Goal: Information Seeking & Learning: Learn about a topic

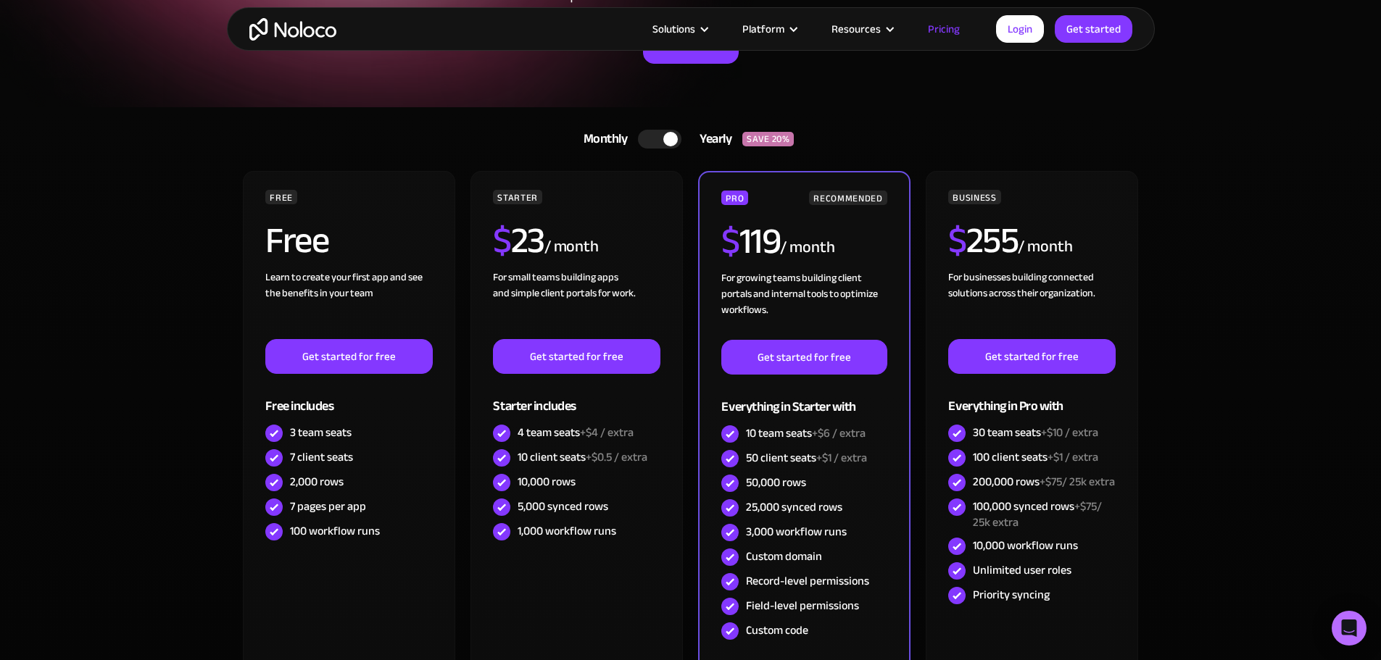
click at [304, 29] on img "home" at bounding box center [292, 29] width 87 height 22
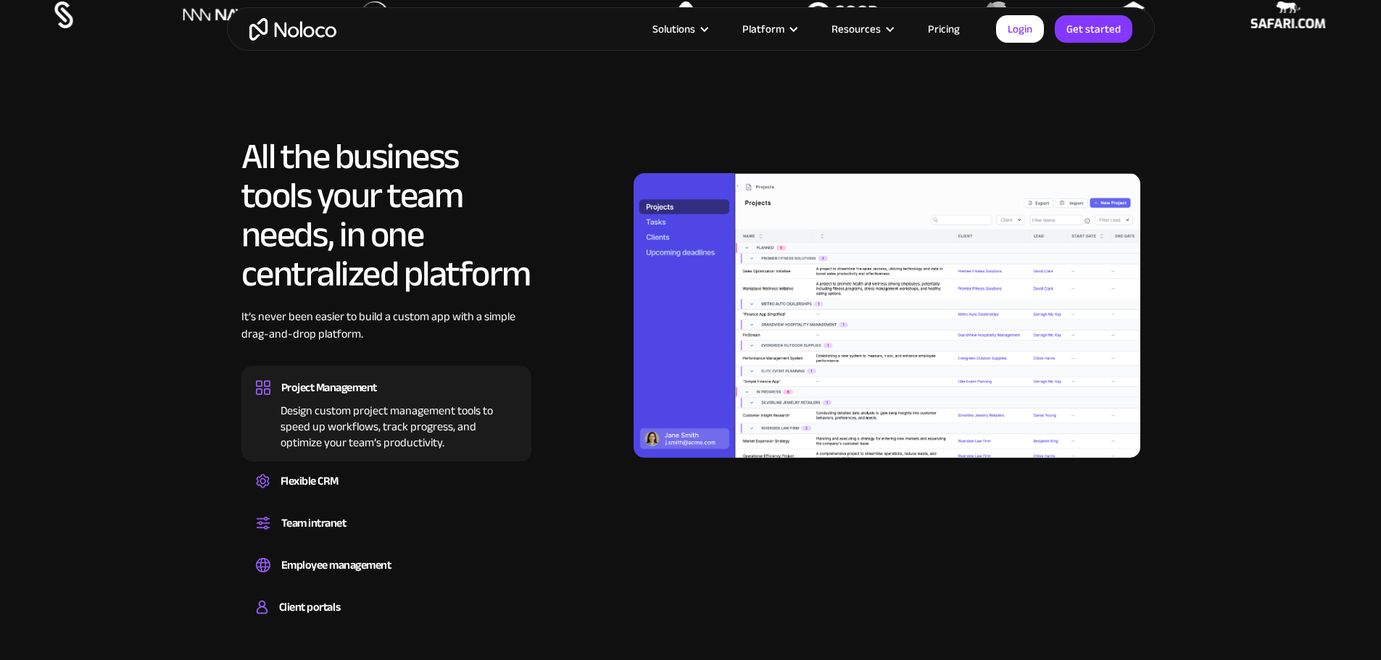
scroll to position [1450, 0]
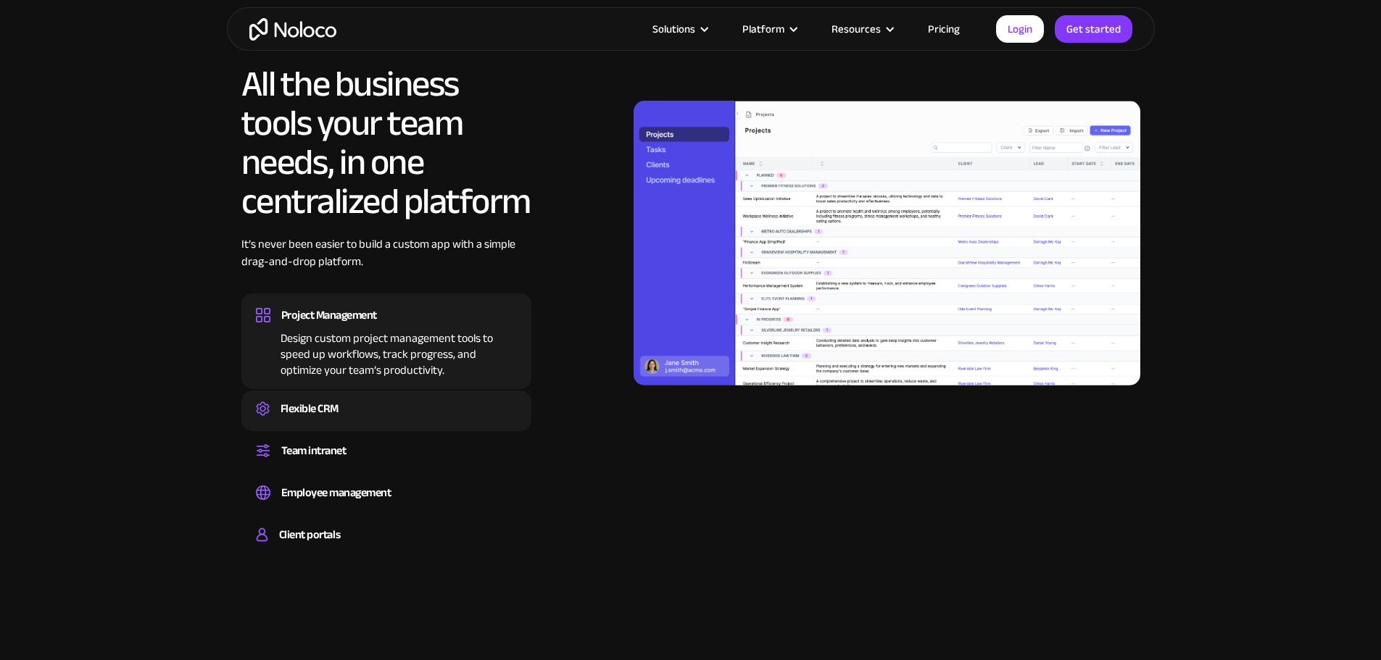
click at [457, 420] on div "Flexible CRM" at bounding box center [386, 409] width 261 height 22
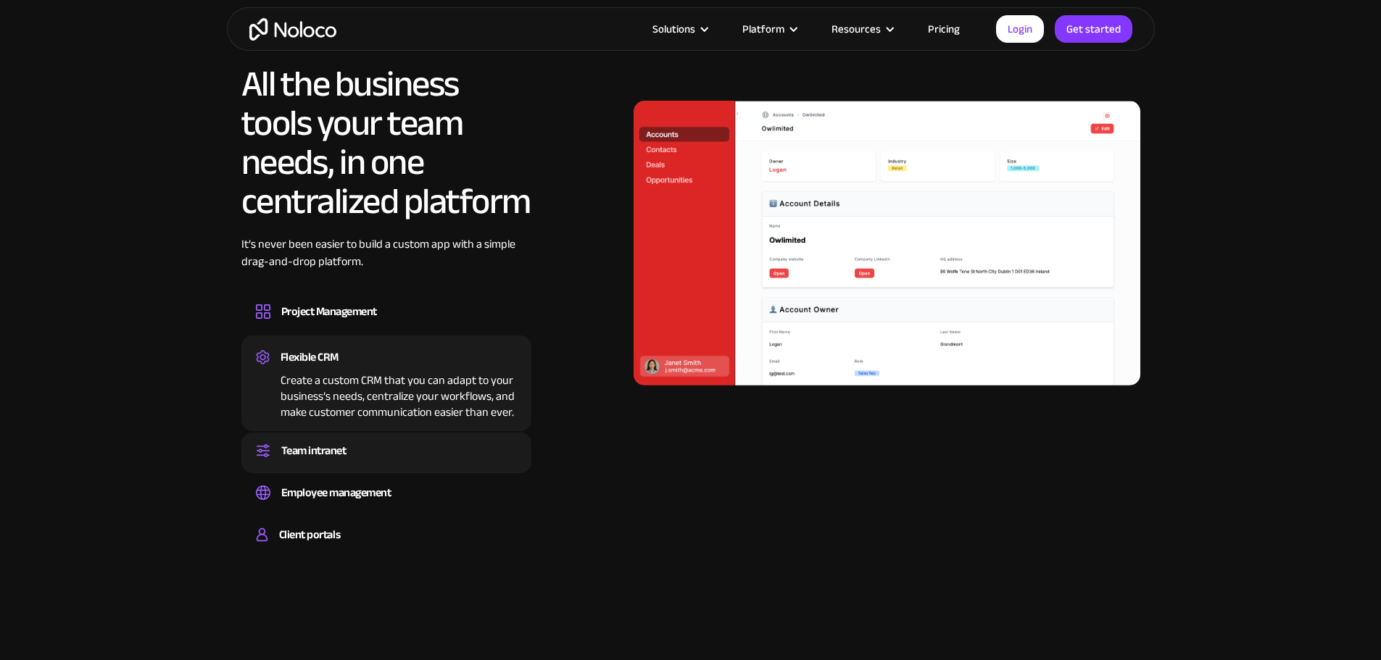
click at [429, 462] on div "Team intranet" at bounding box center [386, 451] width 261 height 22
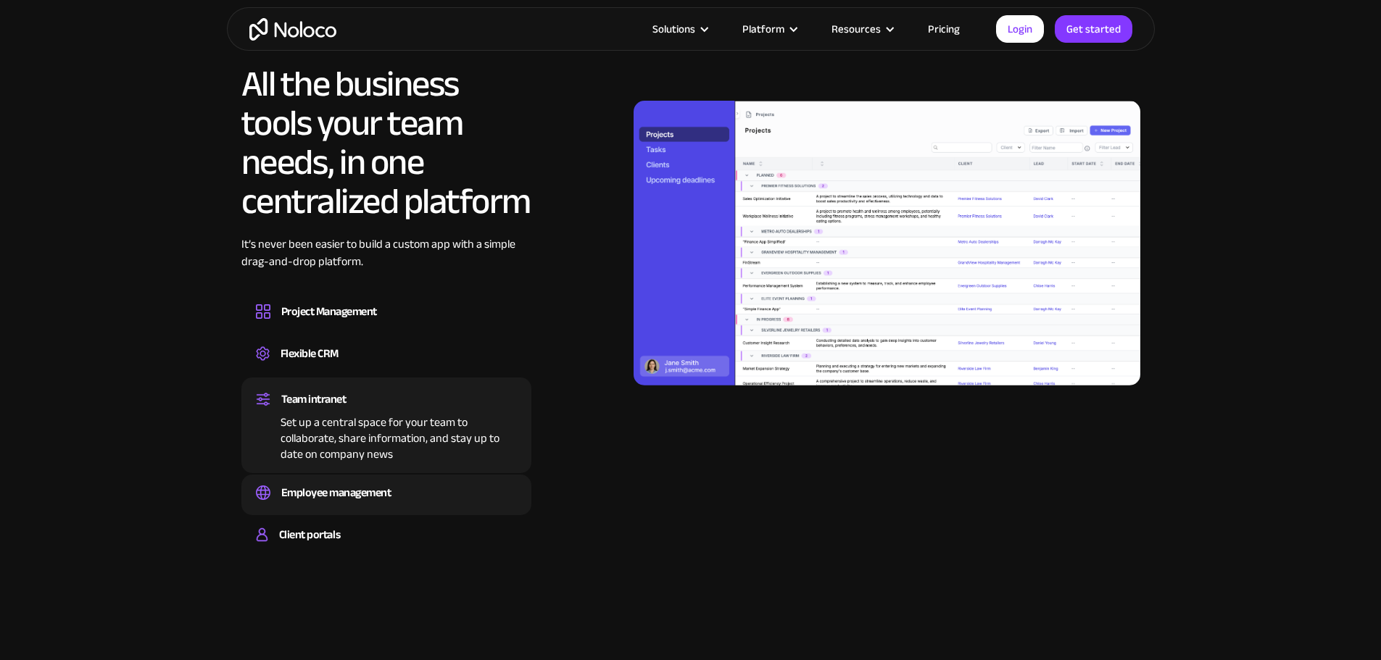
click at [413, 515] on div "Employee management Easily manage employee information, track performance, and …" at bounding box center [386, 495] width 290 height 41
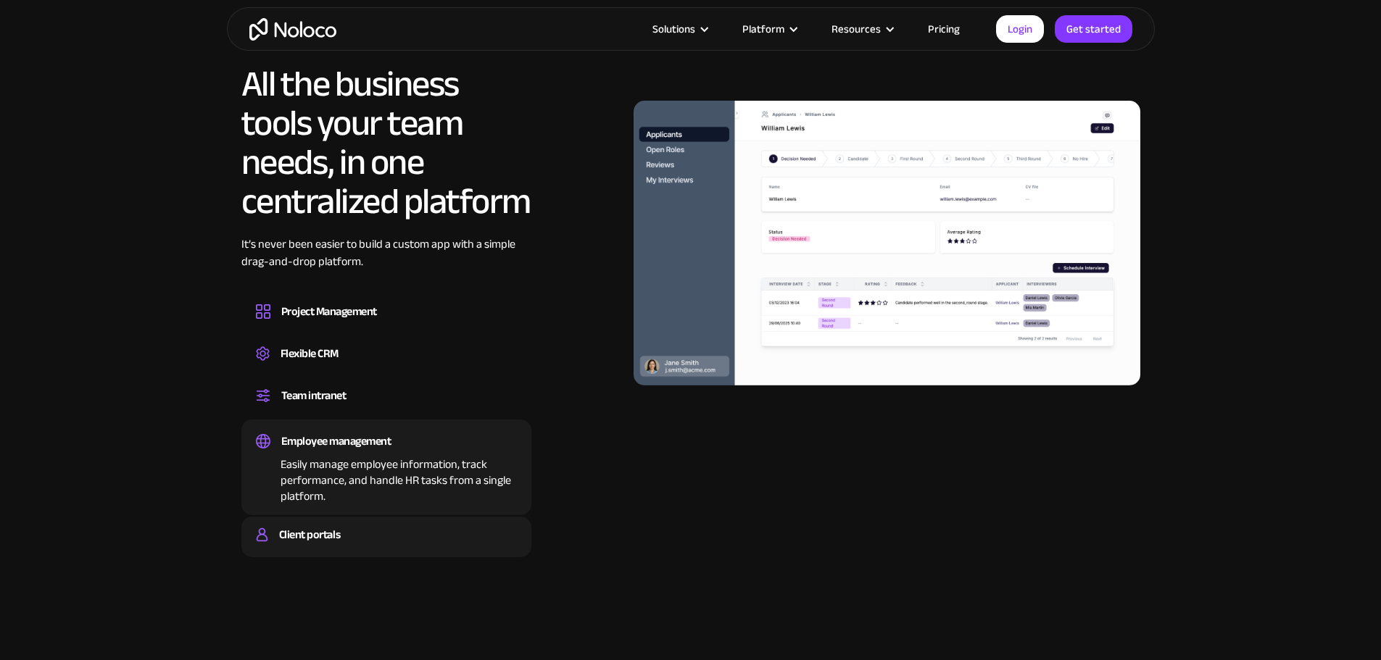
click at [370, 546] on div "Client portals" at bounding box center [386, 535] width 261 height 22
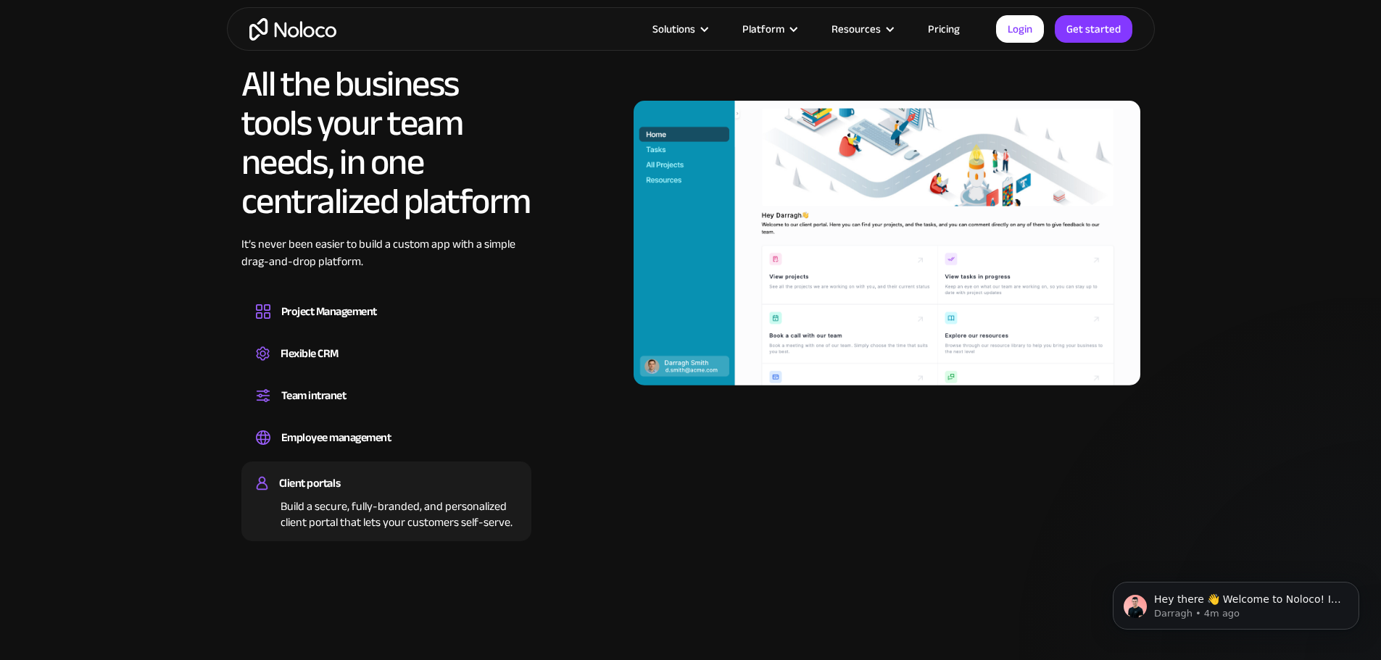
scroll to position [0, 0]
